Goal: Navigation & Orientation: Find specific page/section

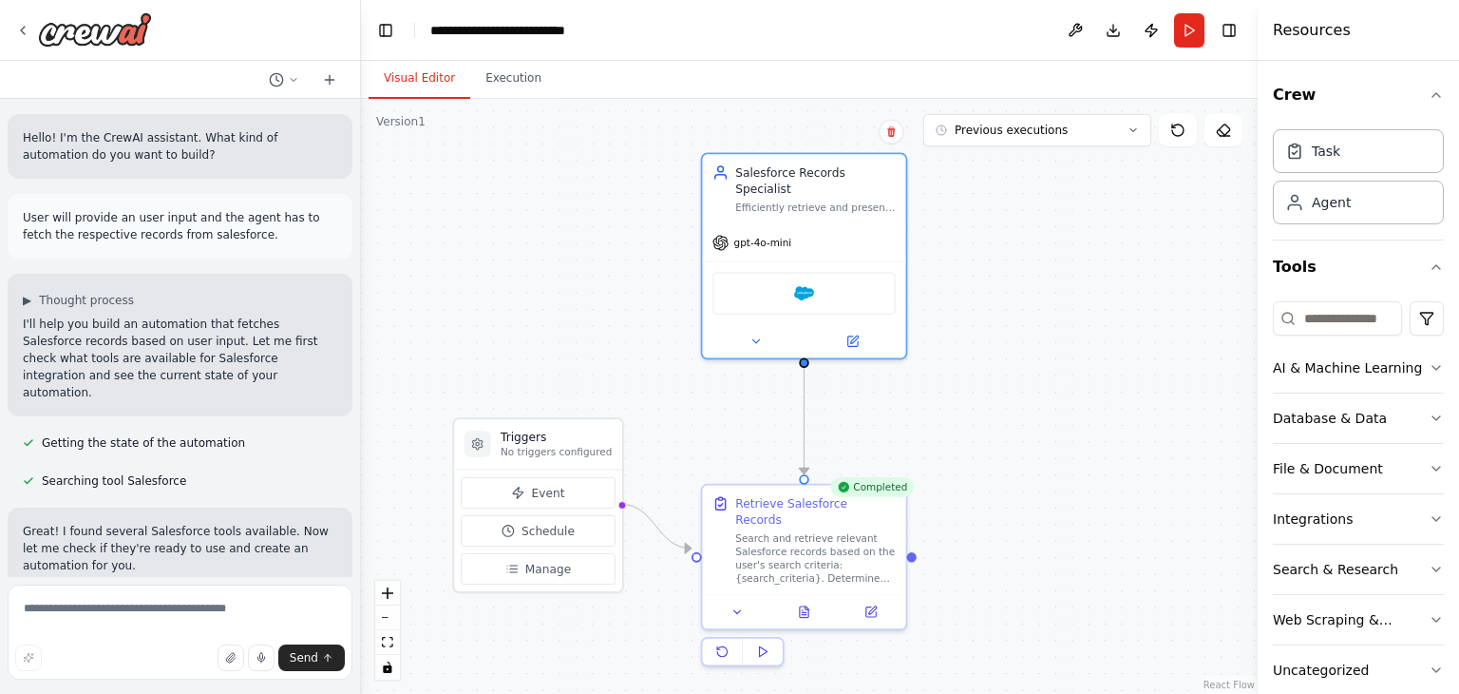
scroll to position [84, 0]
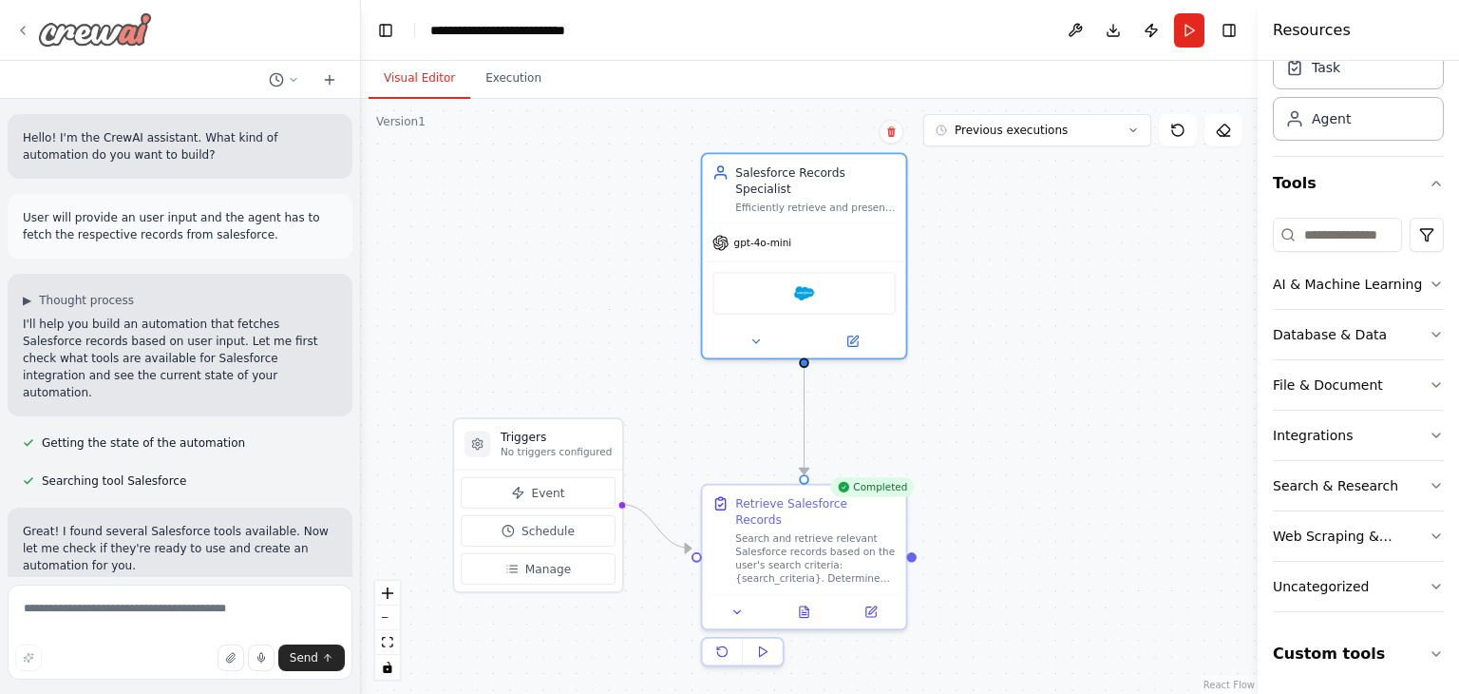
click at [28, 31] on icon at bounding box center [22, 30] width 15 height 15
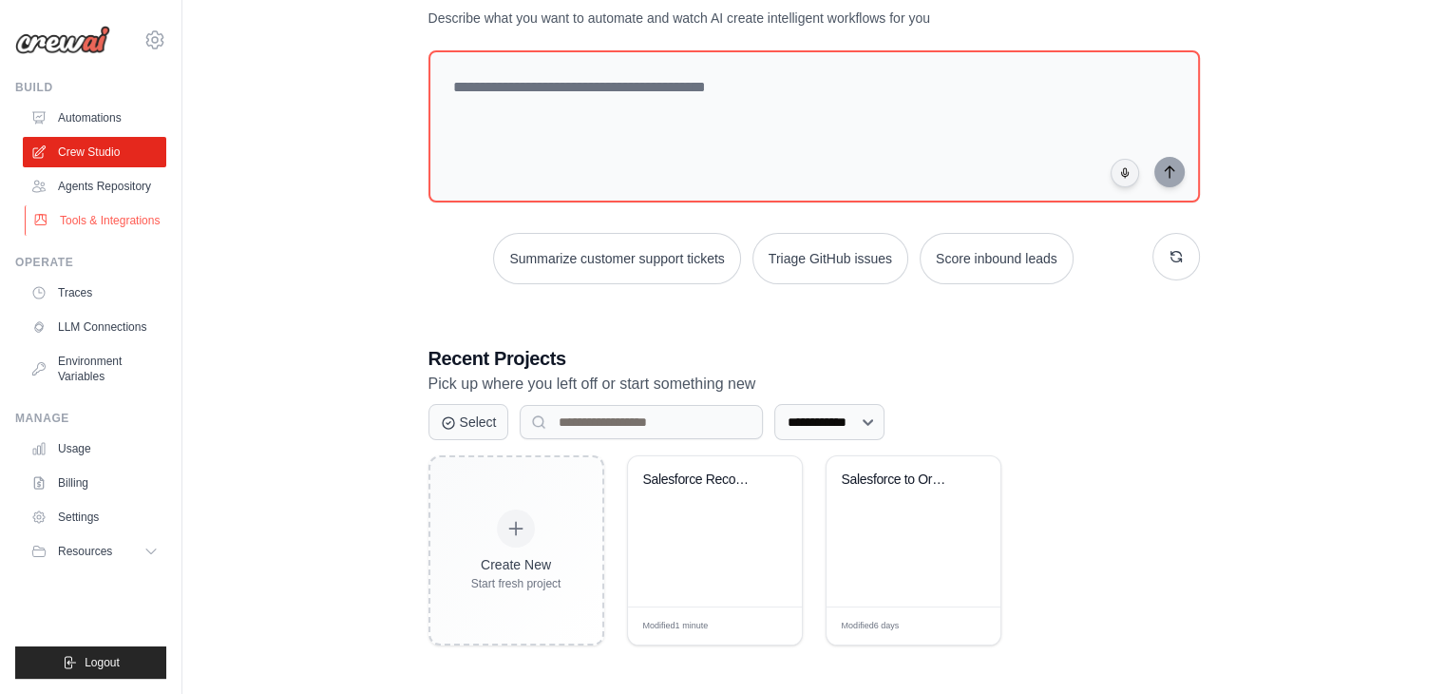
click at [85, 212] on link "Tools & Integrations" at bounding box center [96, 220] width 143 height 30
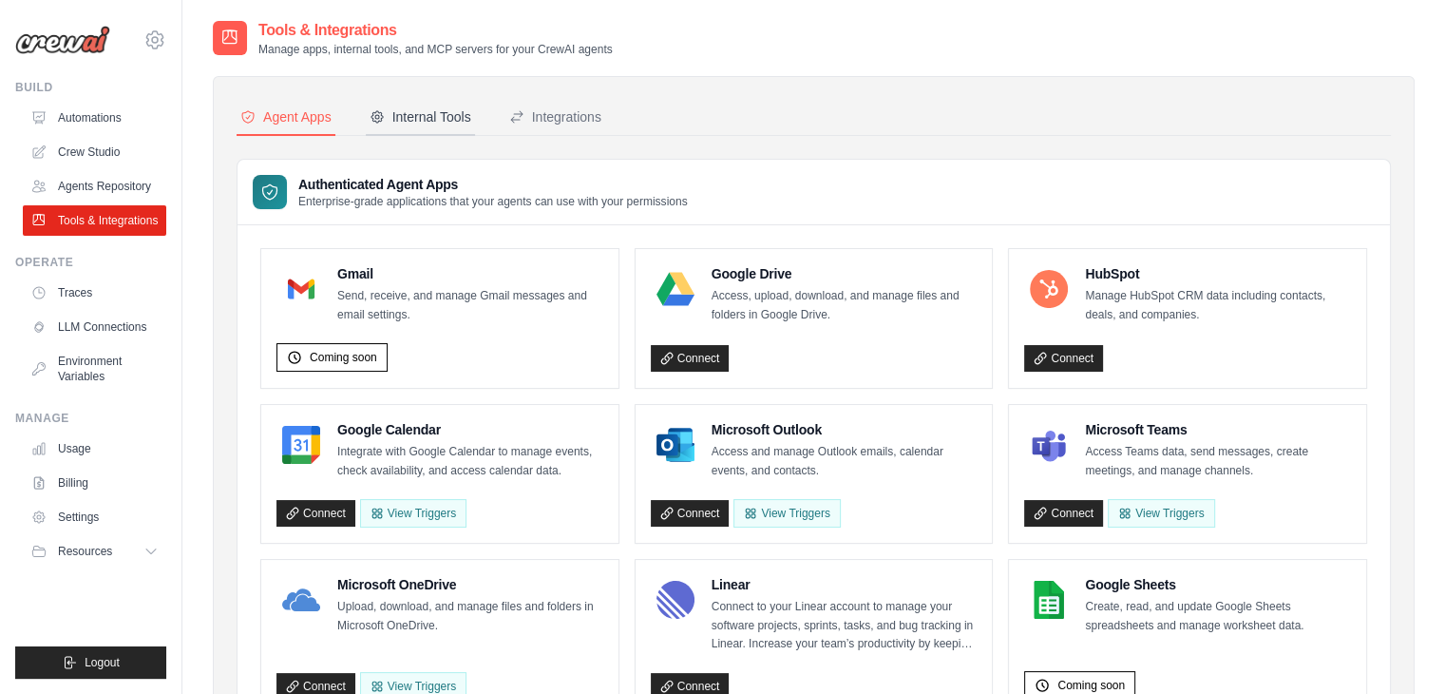
click at [436, 124] on div "Internal Tools" at bounding box center [421, 116] width 102 height 19
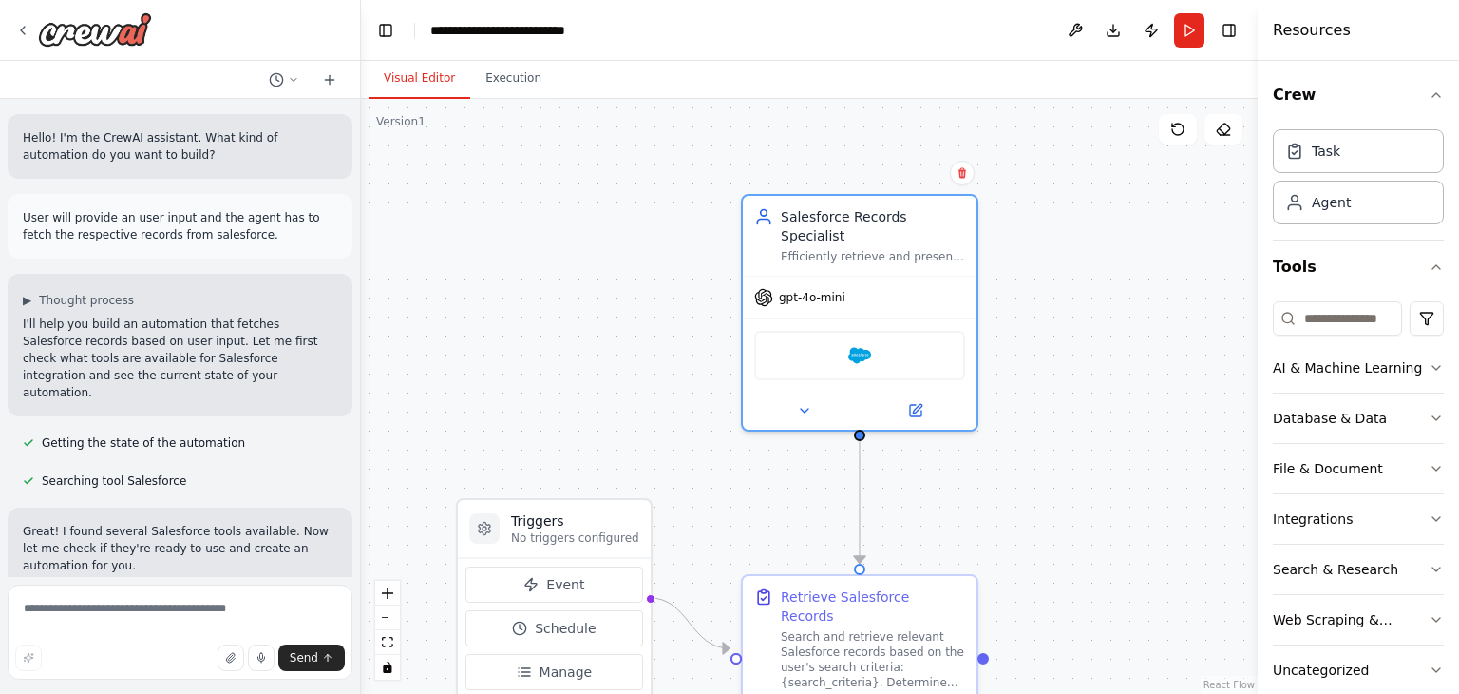
scroll to position [1164, 0]
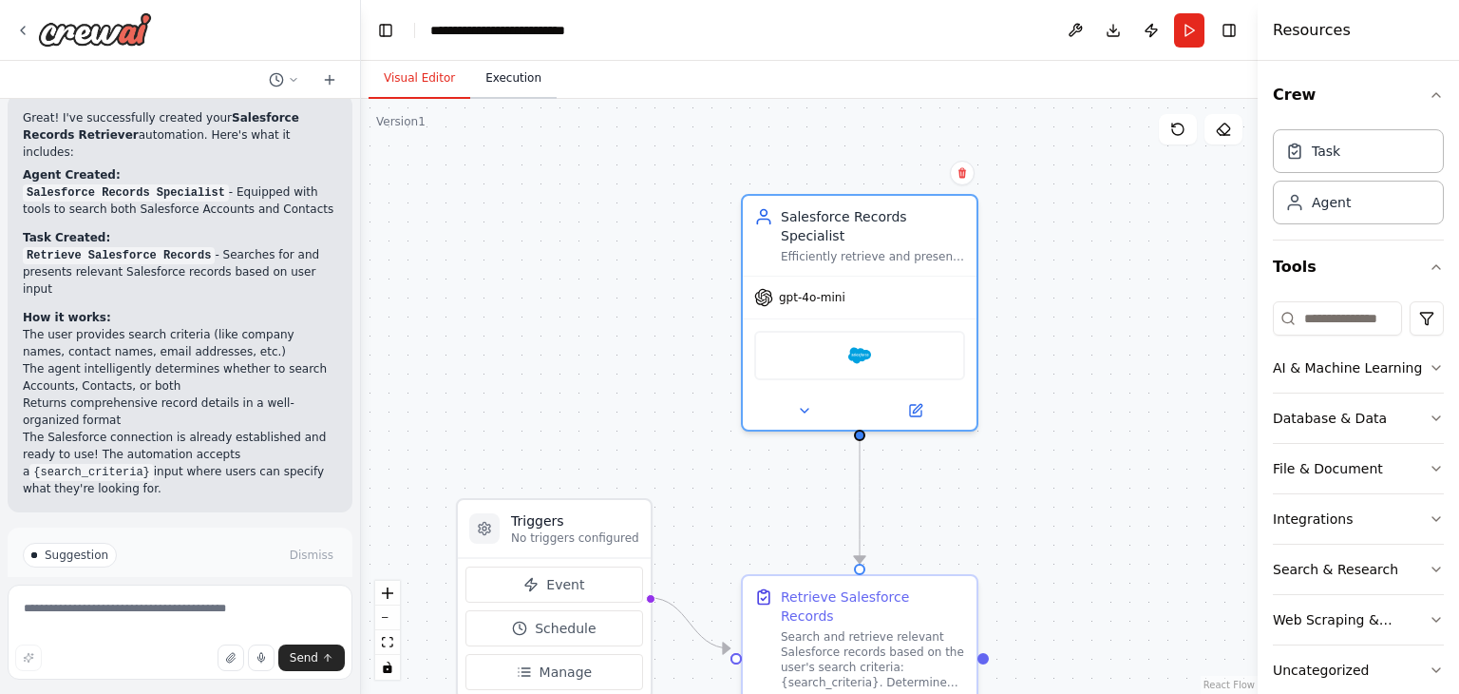
click at [511, 78] on button "Execution" at bounding box center [513, 79] width 86 height 40
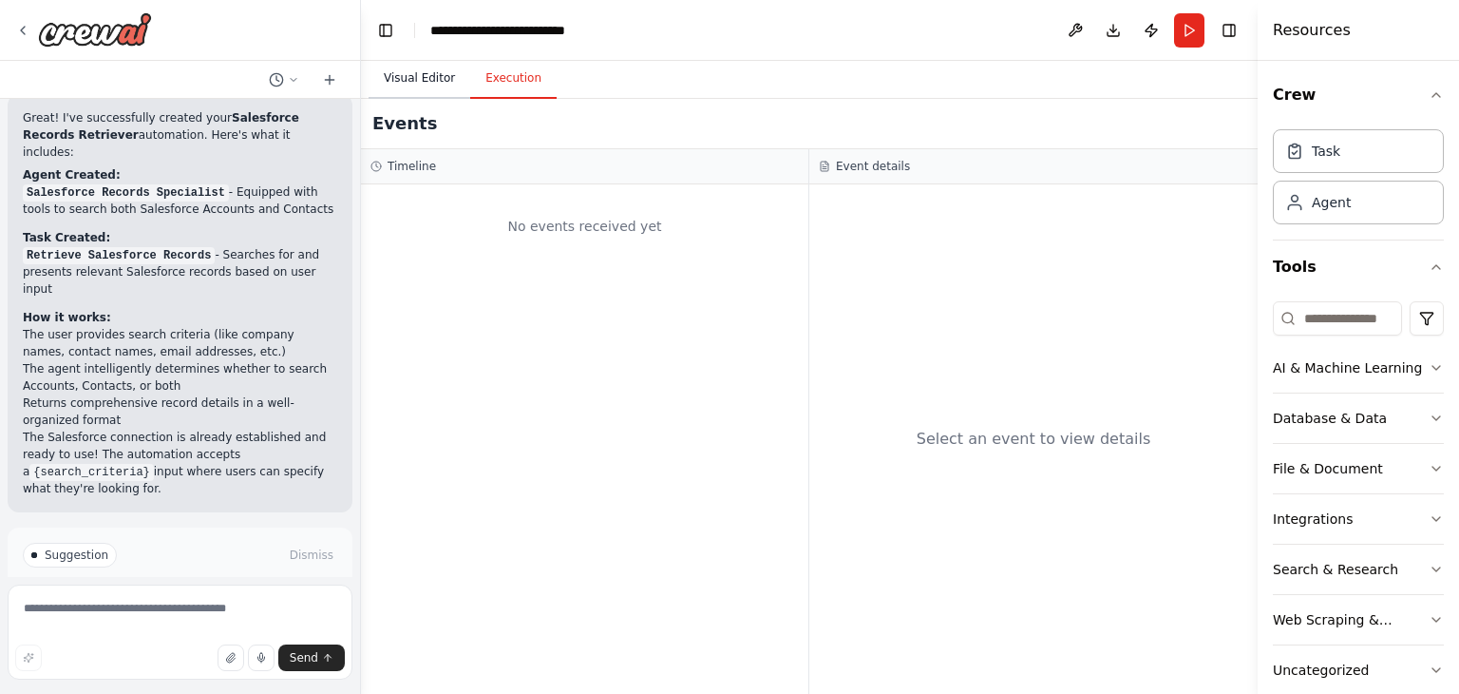
click at [419, 84] on button "Visual Editor" at bounding box center [420, 79] width 102 height 40
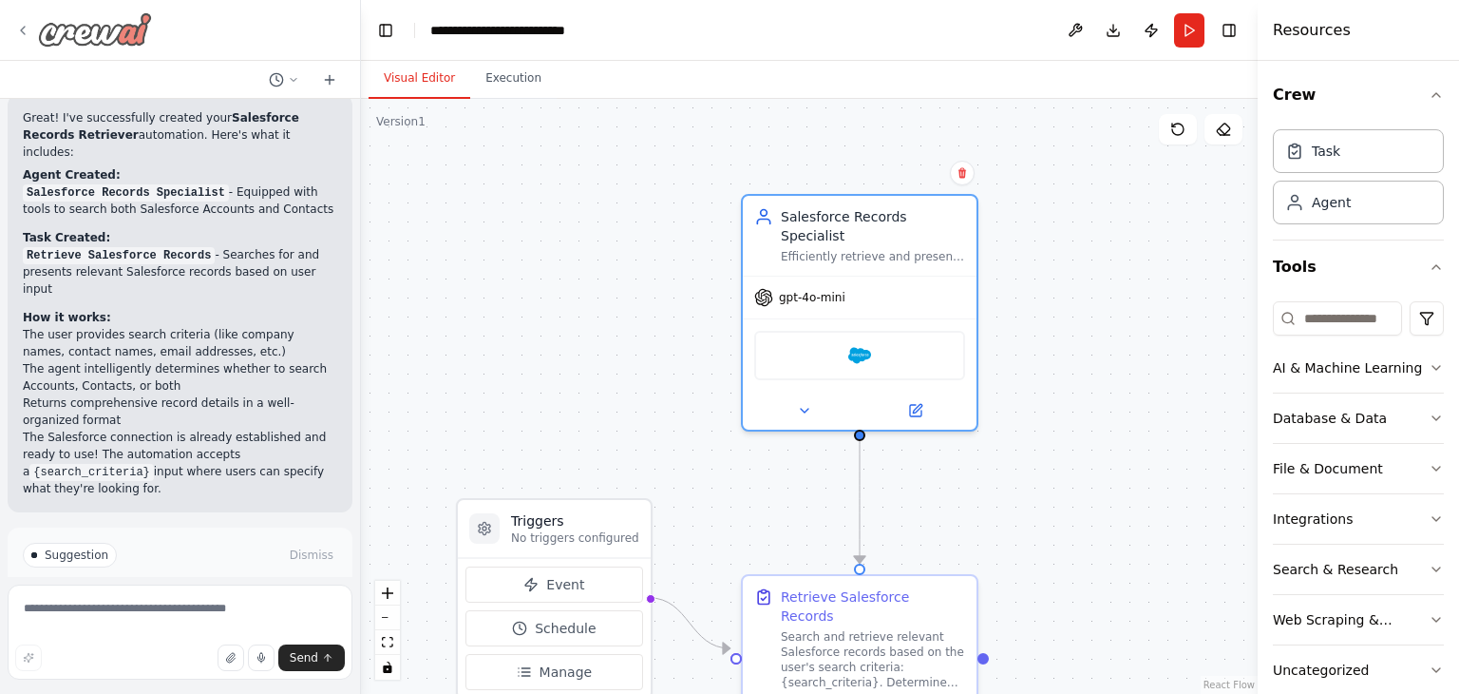
click at [26, 26] on icon at bounding box center [22, 30] width 15 height 15
